Goal: Transaction & Acquisition: Purchase product/service

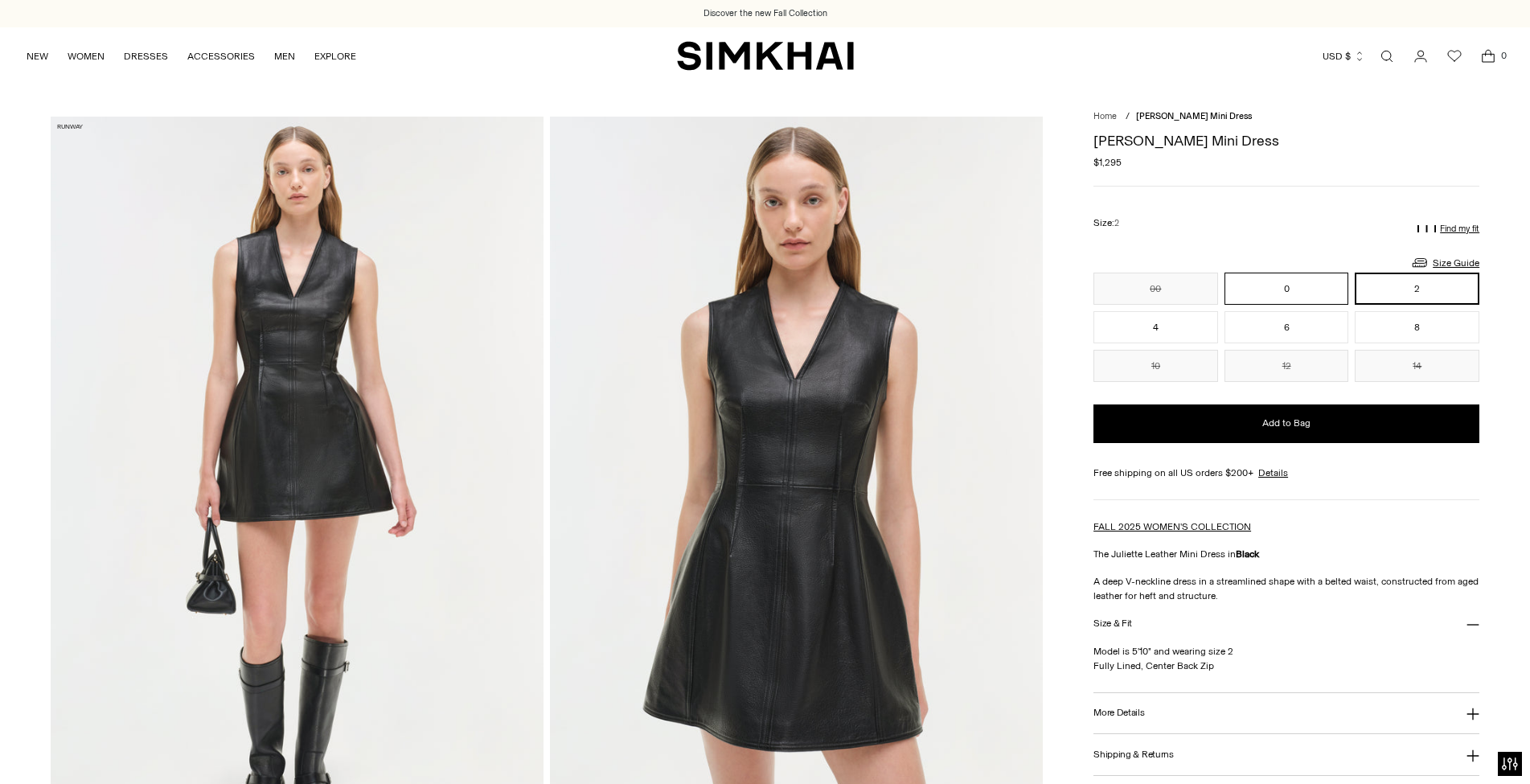
click at [1307, 284] on button "0" at bounding box center [1287, 288] width 125 height 32
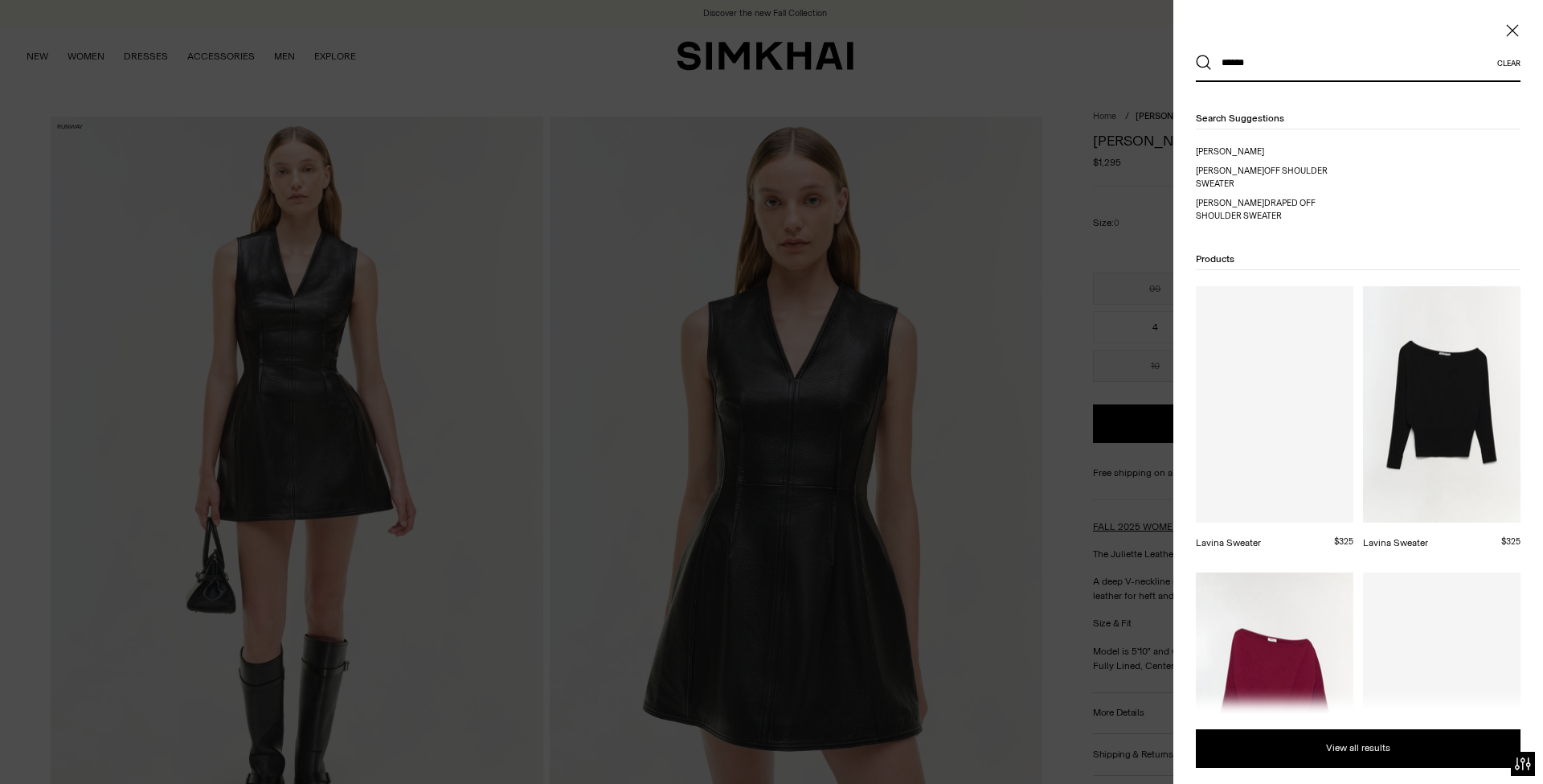
type input "******"
drag, startPoint x: 1227, startPoint y: 149, endPoint x: 1315, endPoint y: 175, distance: 91.8
click at [1247, 165] on span "off shoulder sweater" at bounding box center [1262, 177] width 132 height 23
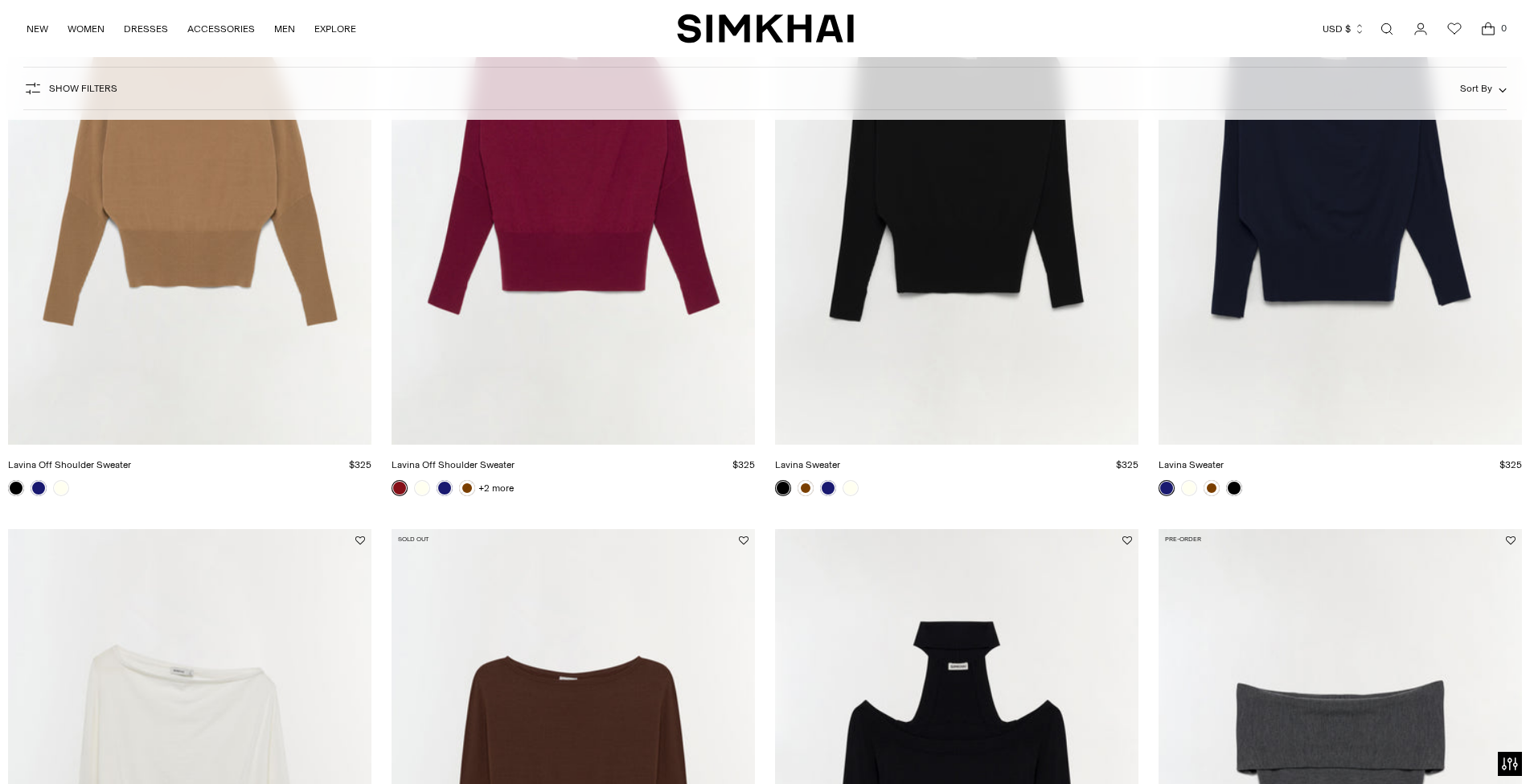
scroll to position [402, 0]
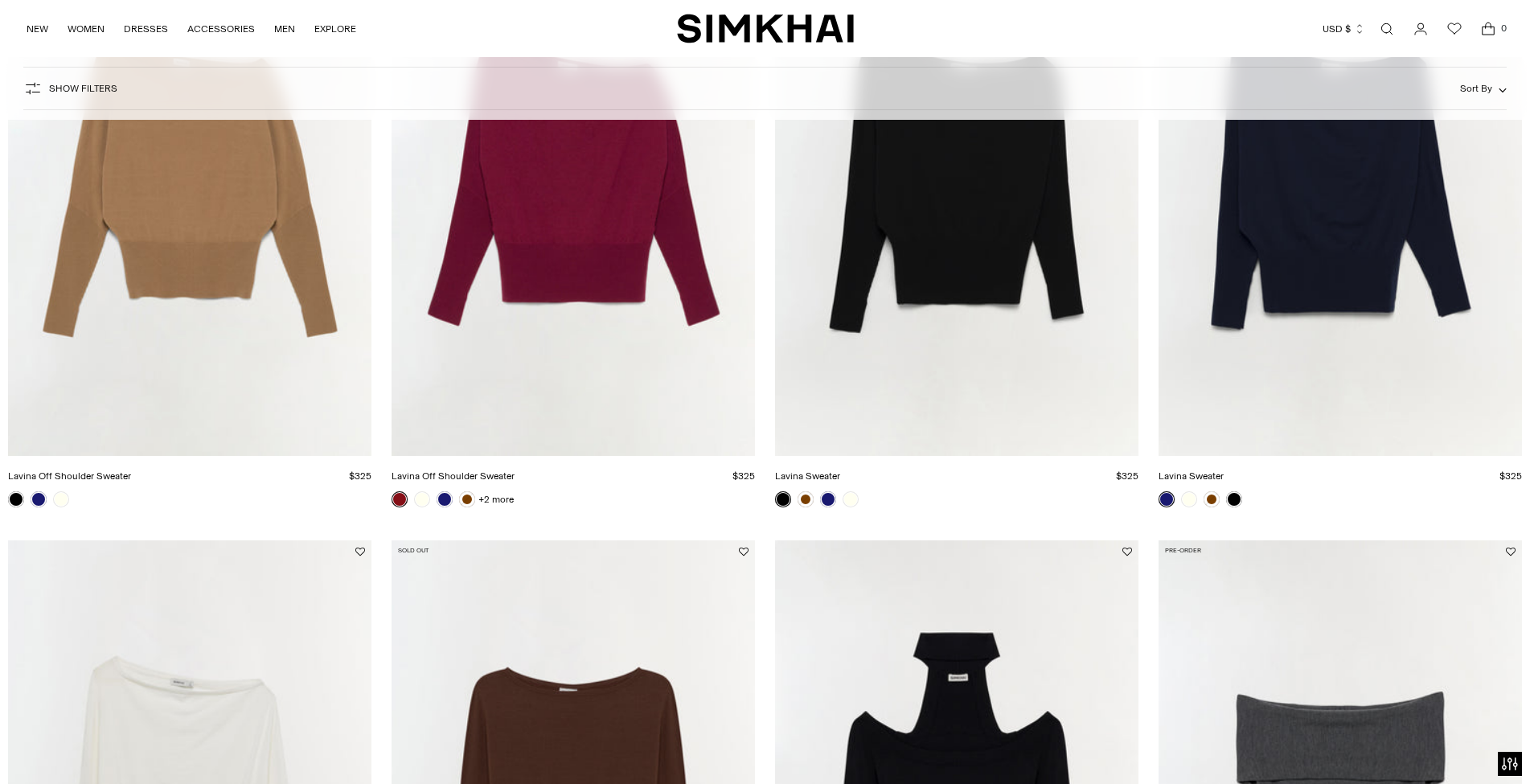
click at [514, 471] on link "Lavina Off Shoulder Sweater" at bounding box center [453, 476] width 123 height 12
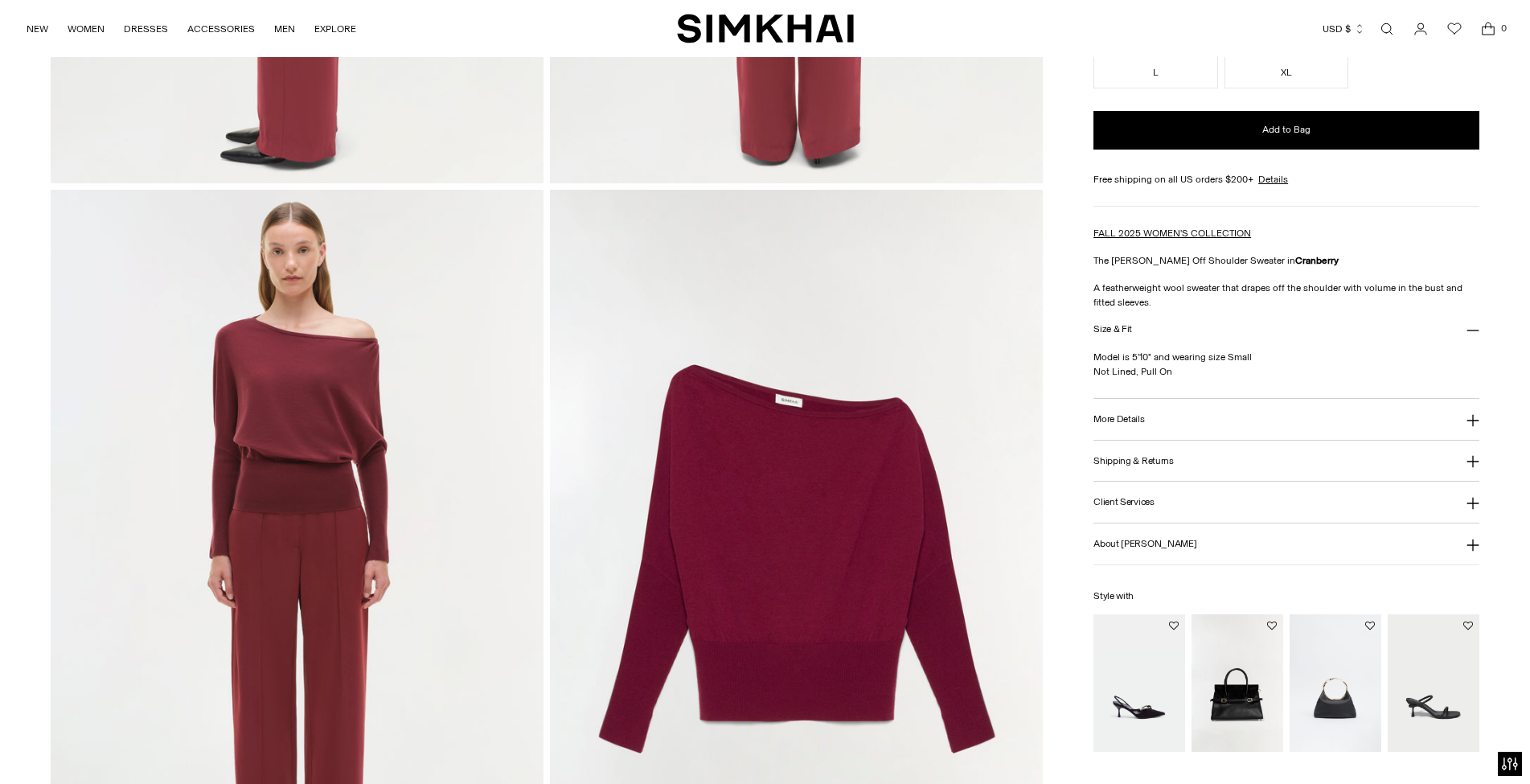
scroll to position [1447, 0]
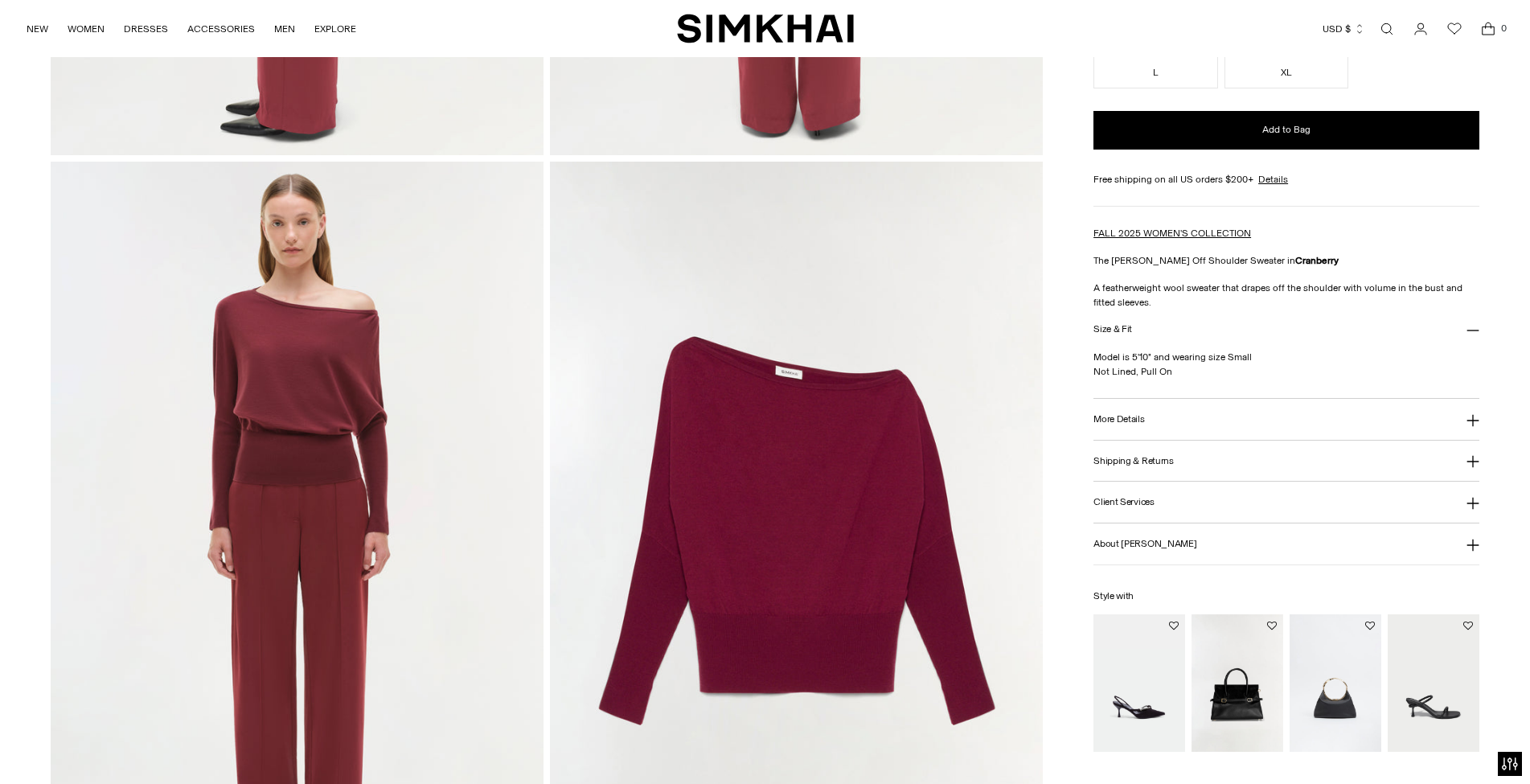
click at [1147, 415] on button "More Details" at bounding box center [1286, 419] width 386 height 41
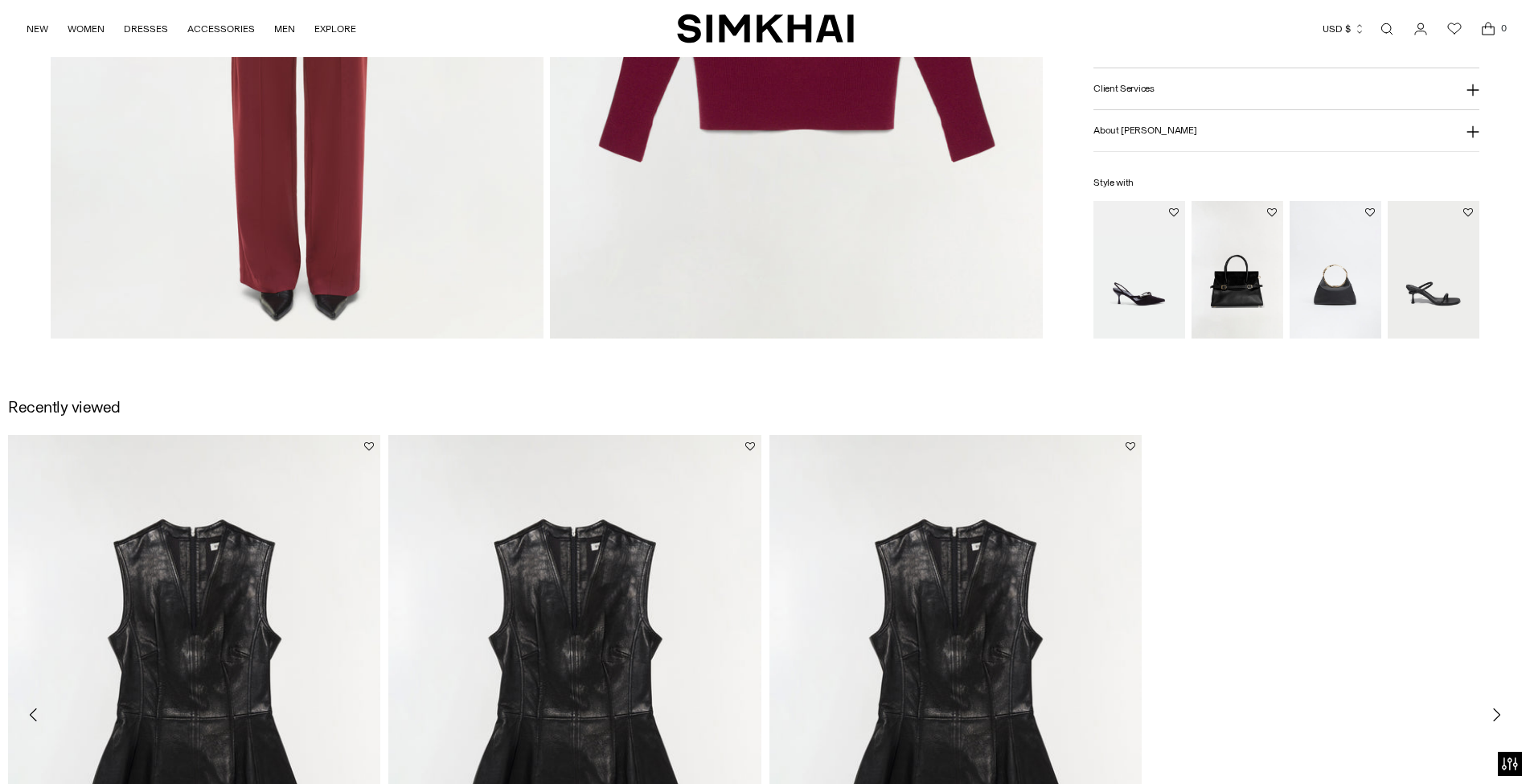
scroll to position [2331, 0]
